Goal: Information Seeking & Learning: Learn about a topic

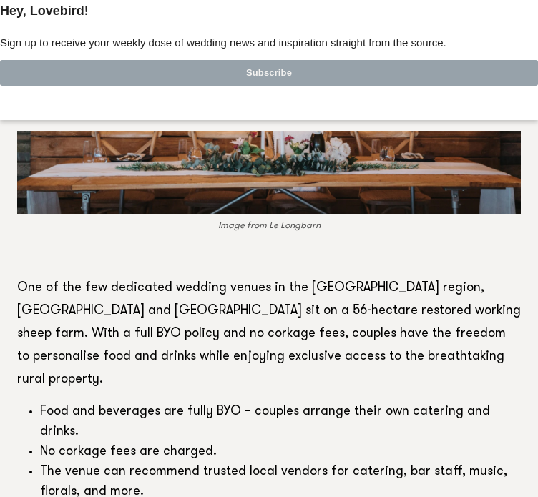
scroll to position [2514, 0]
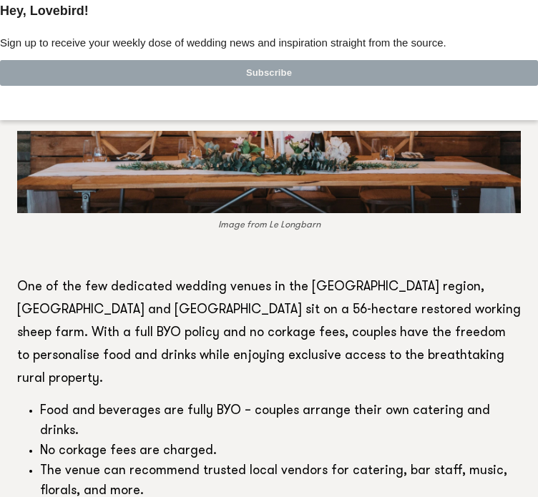
click at [212, 218] on figcaption "Image from Le Longbarn" at bounding box center [269, 225] width 504 height 14
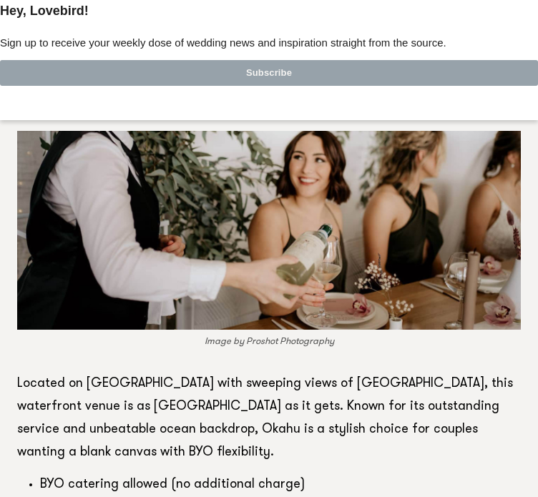
scroll to position [8074, 0]
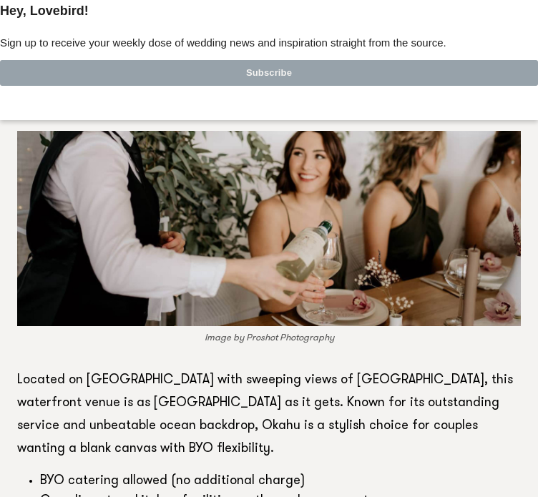
click at [190, 472] on li "BYO catering allowed (no additional charge)" at bounding box center [280, 482] width 481 height 20
drag, startPoint x: 190, startPoint y: 319, endPoint x: 261, endPoint y: 316, distance: 70.9
click at [261, 472] on li "BYO catering allowed (no additional charge)" at bounding box center [280, 482] width 481 height 20
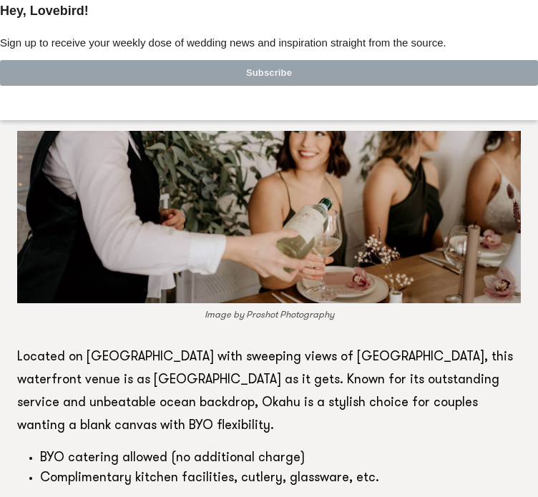
scroll to position [8099, 0]
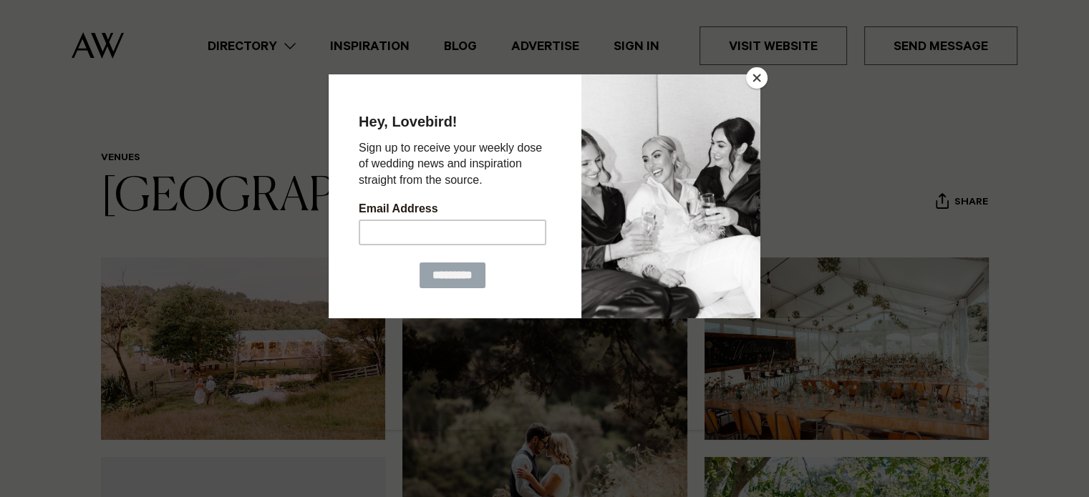
click at [538, 82] on button "Close" at bounding box center [756, 77] width 21 height 21
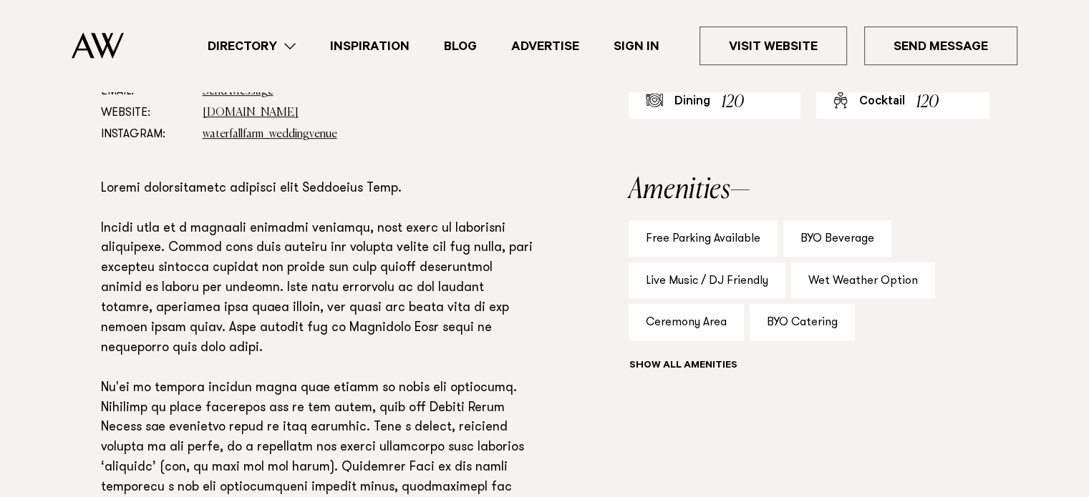
scroll to position [862, 0]
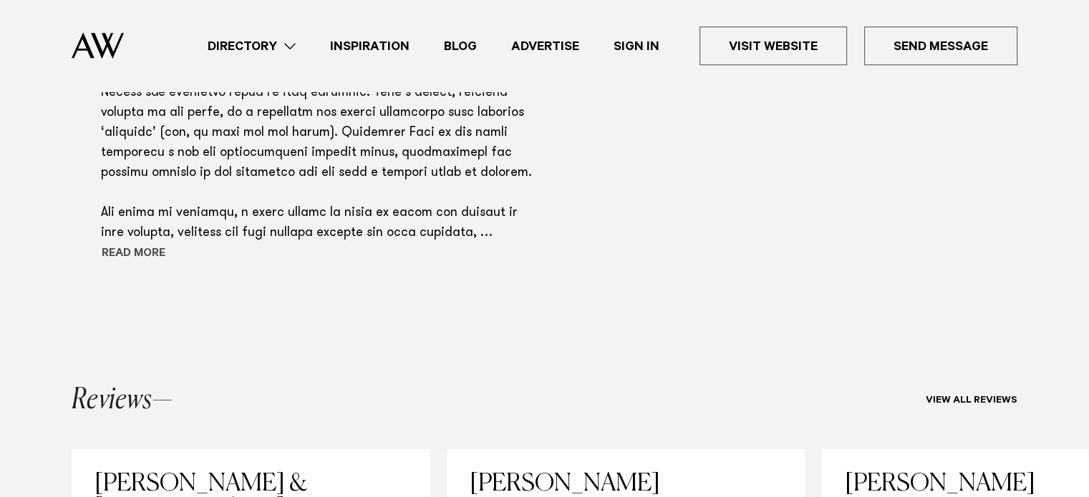
click at [146, 256] on button "Read more" at bounding box center [165, 254] width 129 height 21
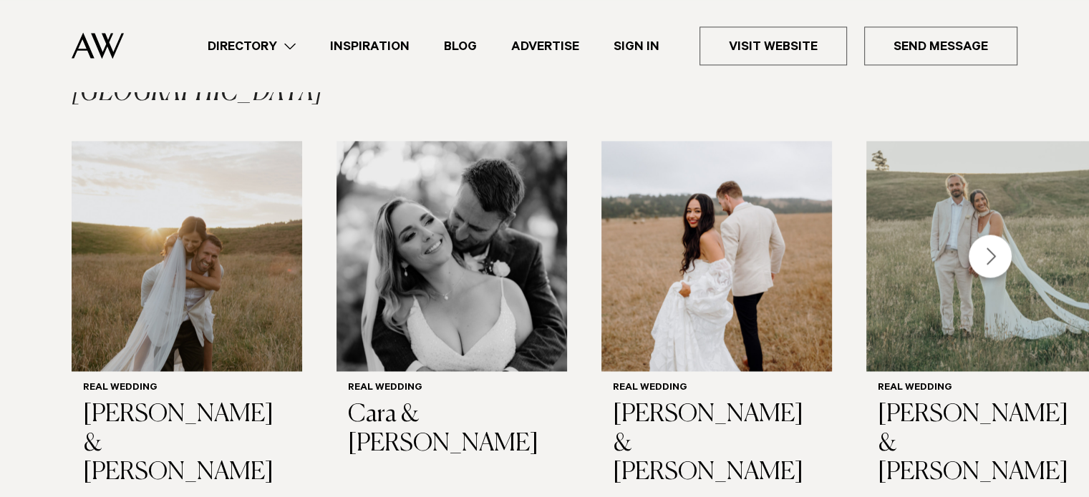
scroll to position [2180, 0]
click at [538, 234] on div "Next slide" at bounding box center [989, 255] width 43 height 43
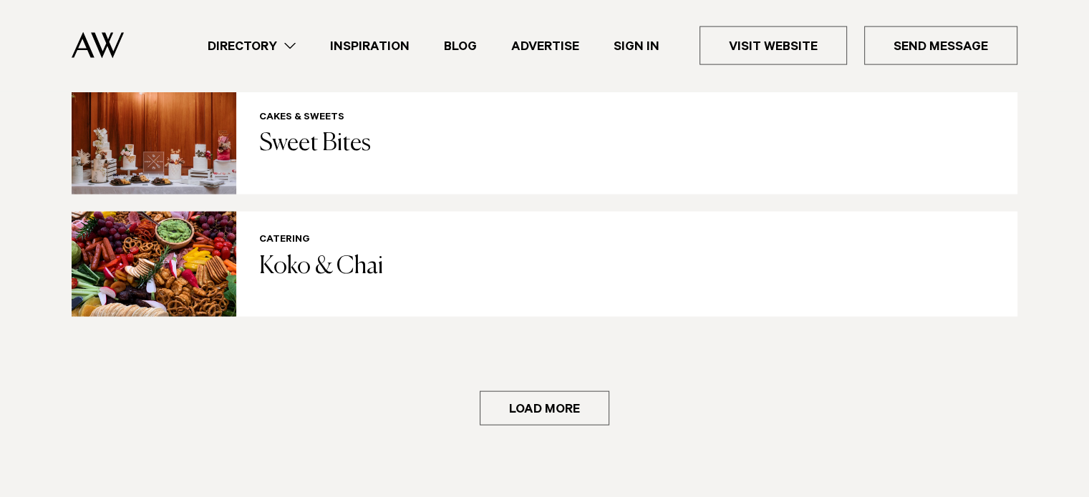
scroll to position [3090, 0]
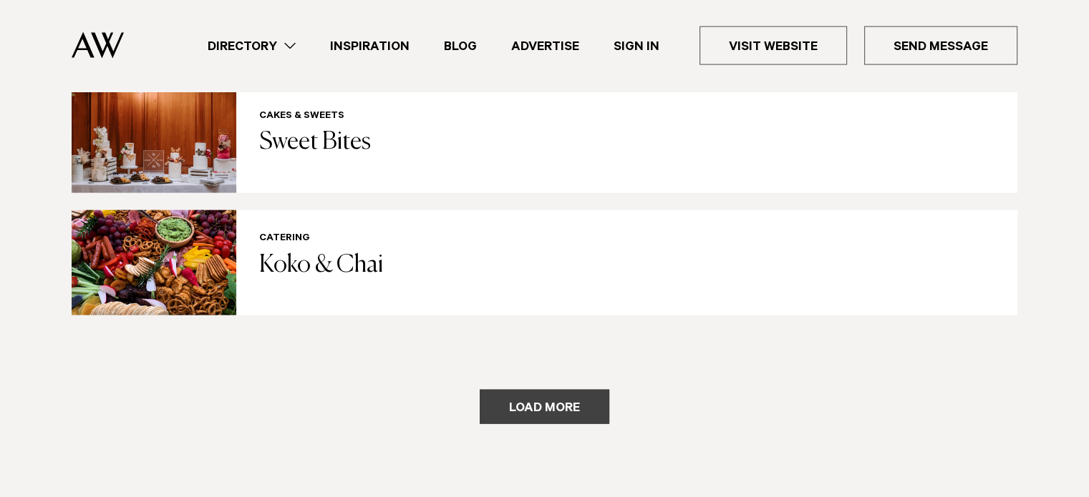
click at [538, 390] on button "Load more" at bounding box center [545, 407] width 130 height 34
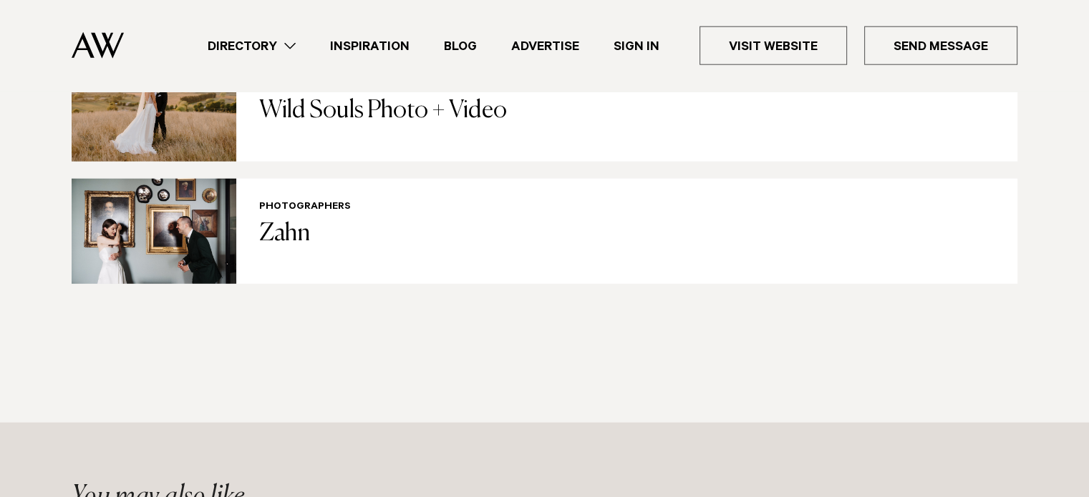
scroll to position [3637, 0]
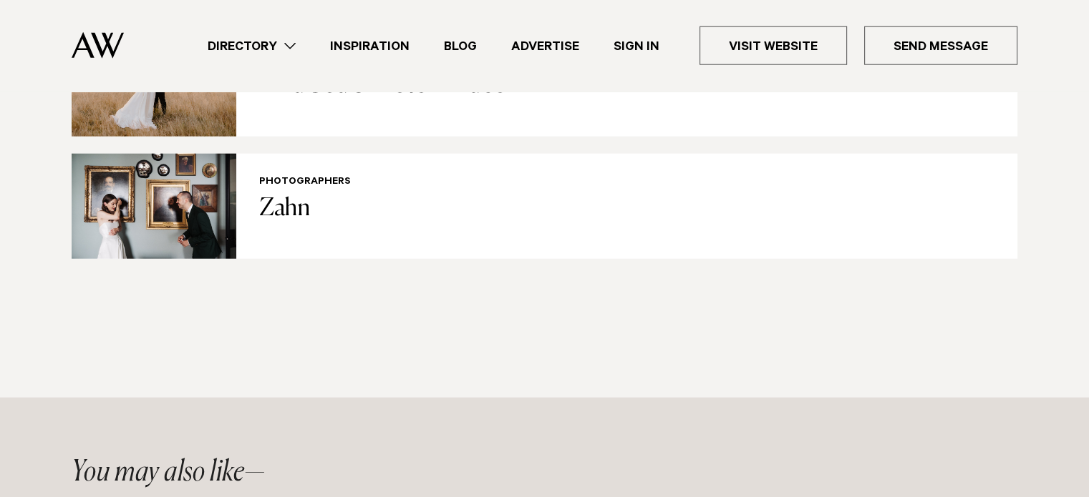
click at [286, 59] on ul "Directory Hair & Makeup Flowers Venues Cakes & Sweets" at bounding box center [603, 45] width 827 height 39
click at [302, 43] on link "Directory" at bounding box center [251, 46] width 122 height 19
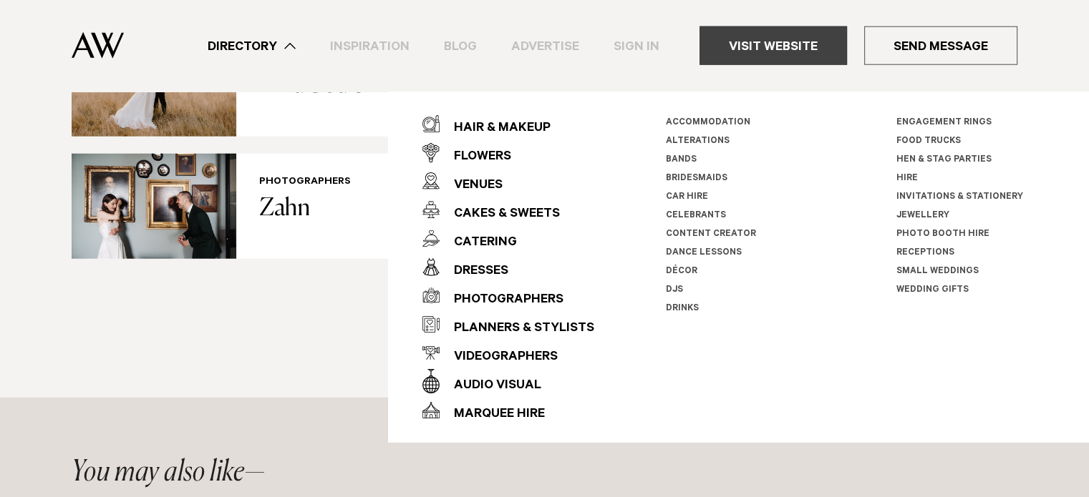
click at [538, 37] on link "Visit Website" at bounding box center [772, 45] width 147 height 39
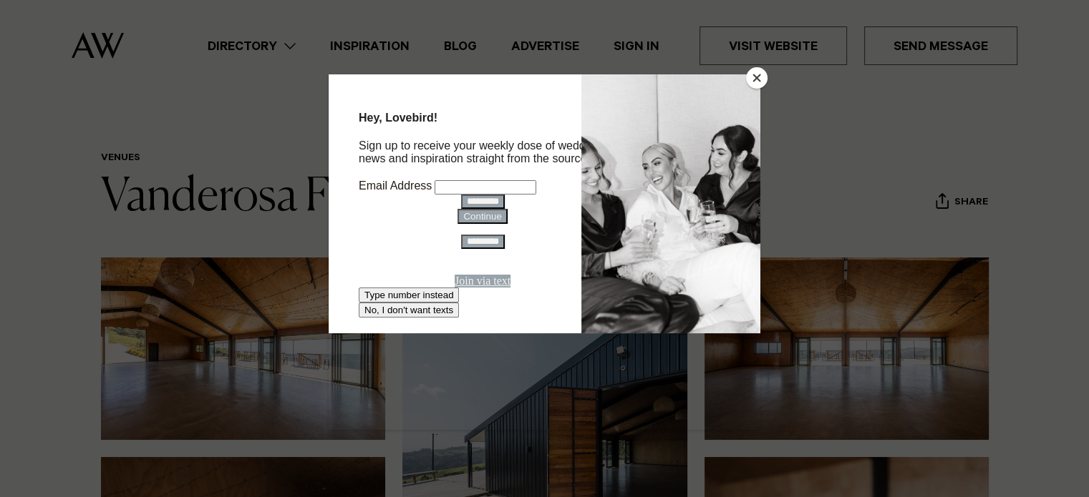
click at [538, 70] on button "Close" at bounding box center [756, 77] width 21 height 21
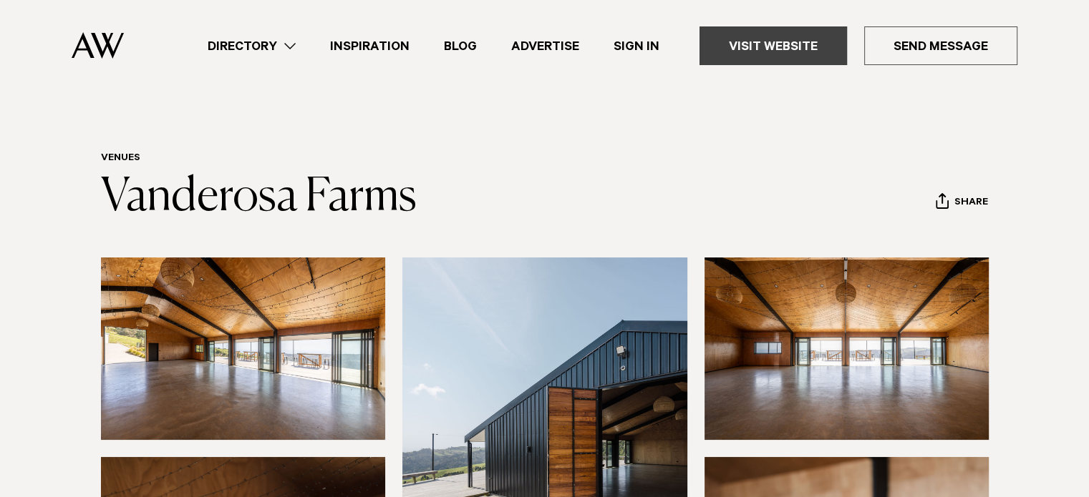
click at [538, 45] on link "Visit Website" at bounding box center [772, 45] width 147 height 39
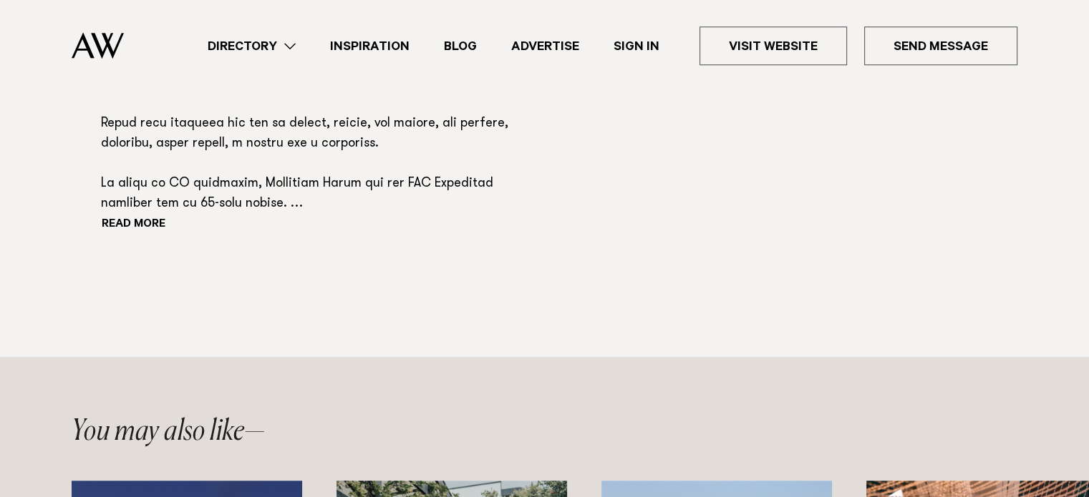
scroll to position [1253, 0]
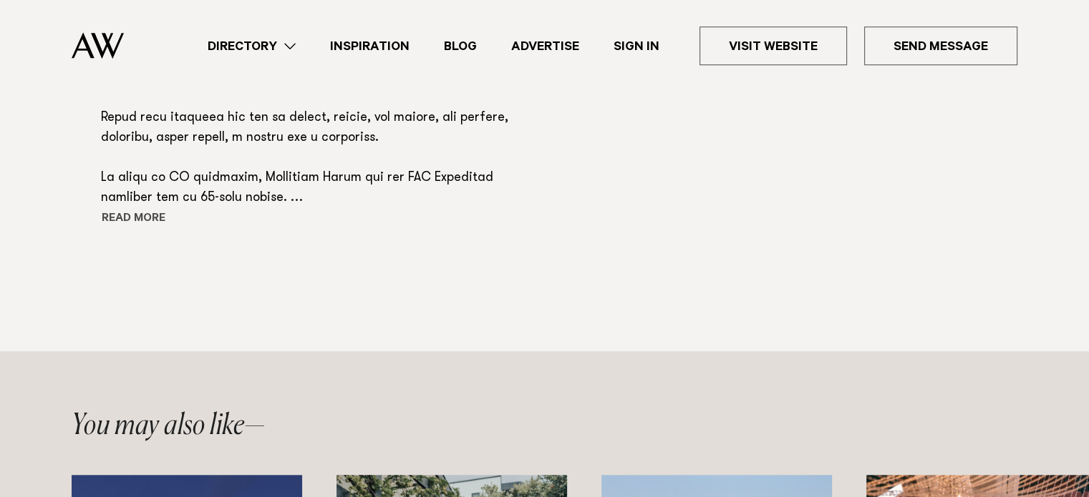
click at [132, 220] on button "Read more" at bounding box center [165, 219] width 129 height 21
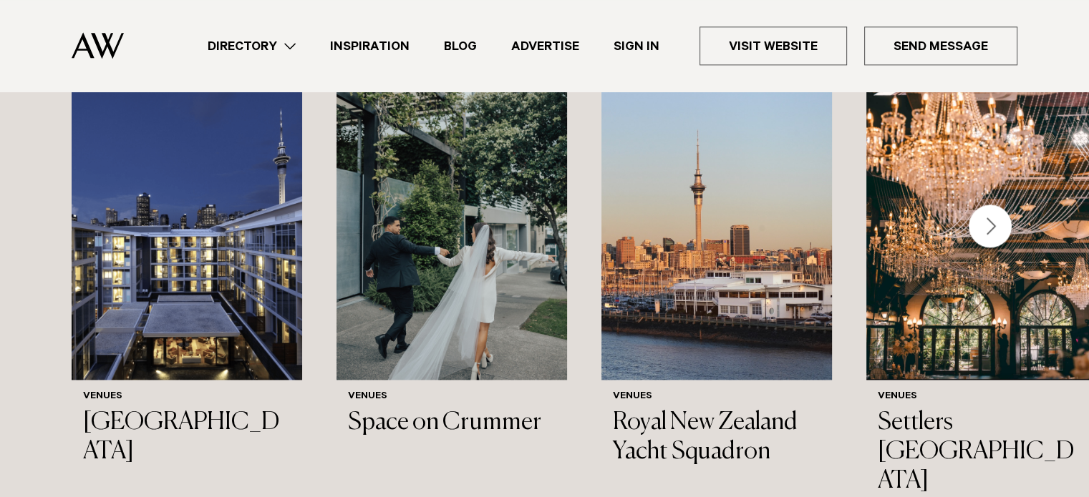
scroll to position [1804, 0]
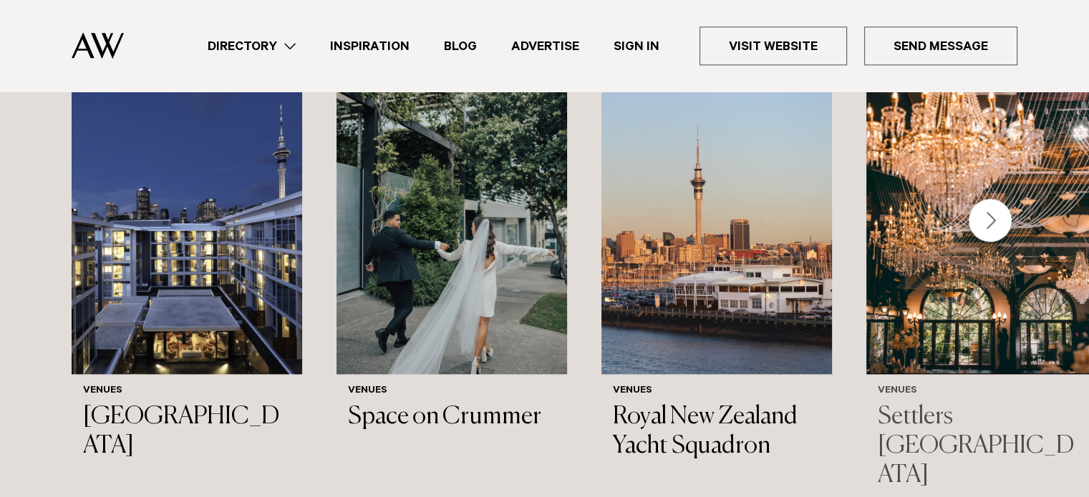
click at [538, 260] on img "4 / 44" at bounding box center [981, 219] width 230 height 309
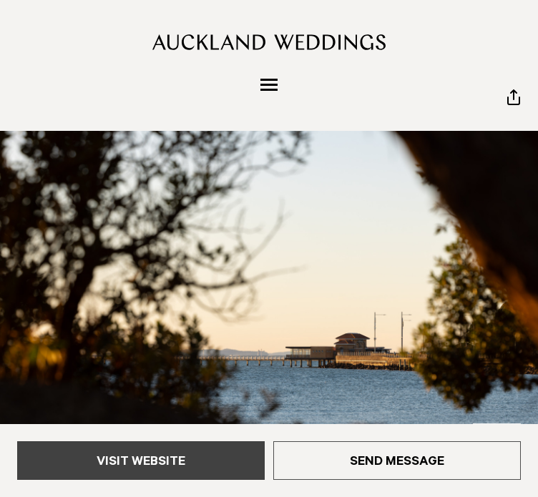
click at [225, 475] on link "Visit Website" at bounding box center [141, 461] width 248 height 39
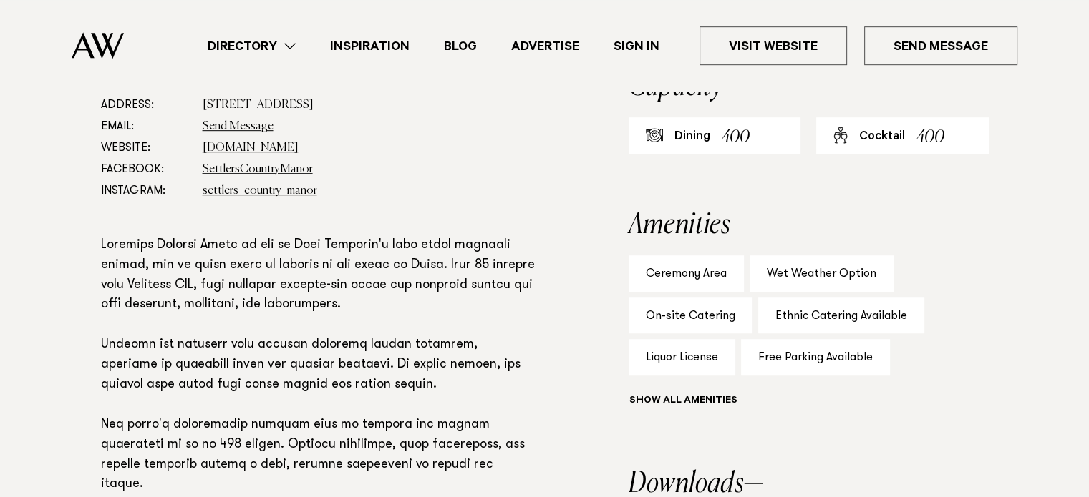
scroll to position [879, 0]
click at [756, 48] on link "Visit Website" at bounding box center [772, 45] width 147 height 39
